Goal: Task Accomplishment & Management: Use online tool/utility

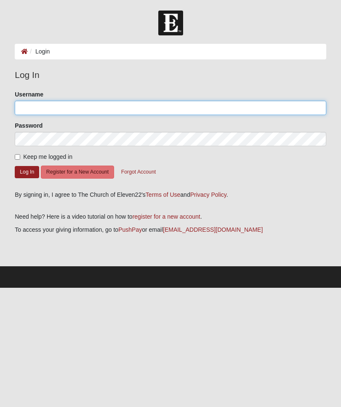
click at [230, 114] on input "Username" at bounding box center [171, 108] width 312 height 14
type input "mcn219@gmail.com"
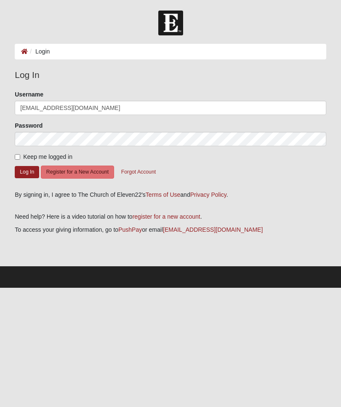
click at [27, 171] on button "Log In" at bounding box center [27, 172] width 24 height 12
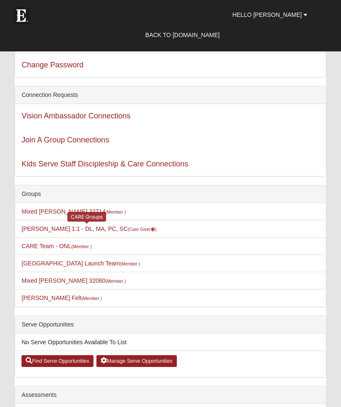
click at [108, 232] on link "Miriam Nieman 1:1 - DL, MA, PC, SC (Care Giver )" at bounding box center [88, 228] width 135 height 7
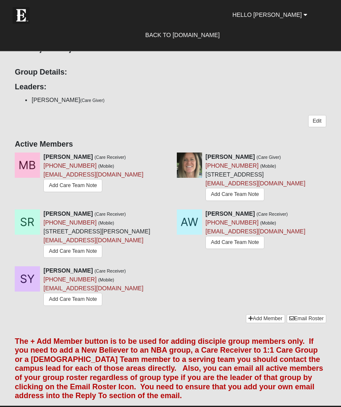
scroll to position [254, 0]
click at [85, 187] on link "Add Care Team Note" at bounding box center [72, 185] width 59 height 13
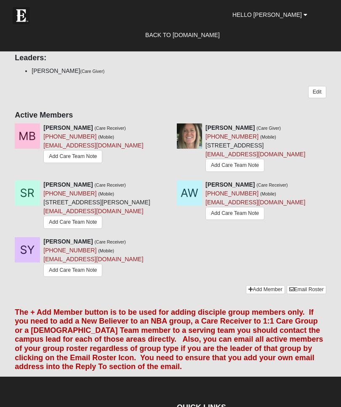
click at [89, 229] on link "Add Care Team Note" at bounding box center [72, 222] width 59 height 13
click at [240, 220] on link "Add Care Team Note" at bounding box center [235, 213] width 59 height 13
click at [83, 277] on link "Add Care Team Note" at bounding box center [72, 270] width 59 height 13
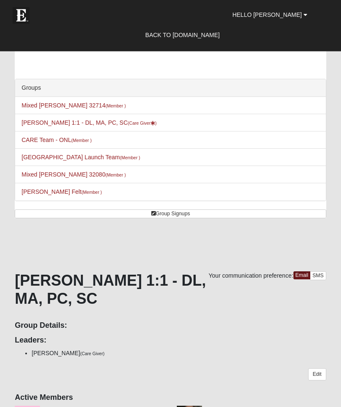
scroll to position [0, 0]
click at [73, 141] on small "(Member )" at bounding box center [81, 140] width 20 height 5
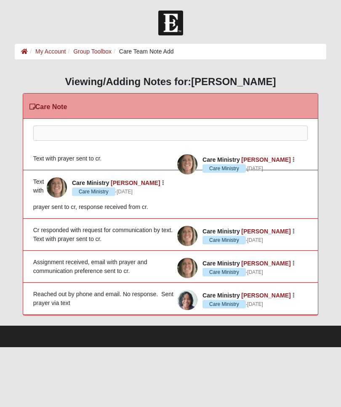
click at [139, 136] on div at bounding box center [171, 144] width 274 height 37
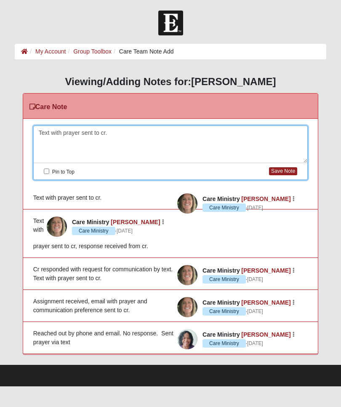
click at [284, 171] on button "Save Note" at bounding box center [283, 171] width 28 height 8
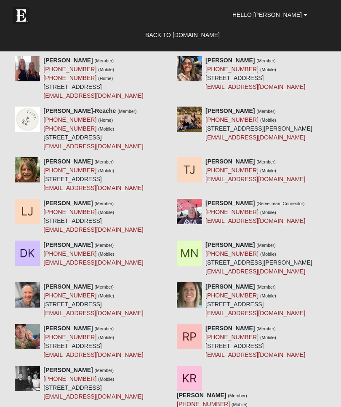
scroll to position [786, 0]
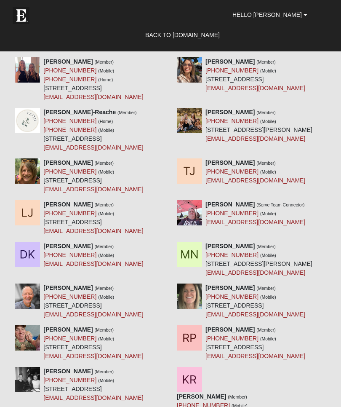
click at [299, 15] on span "Hello Miriam" at bounding box center [266, 14] width 69 height 7
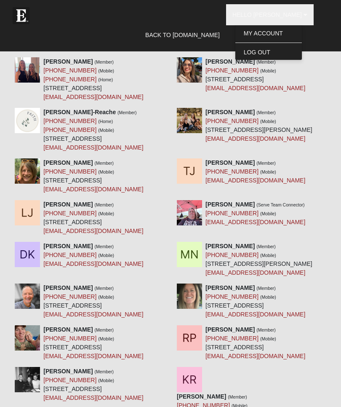
click at [278, 54] on link "Log Out" at bounding box center [268, 52] width 67 height 11
